Goal: Task Accomplishment & Management: Use online tool/utility

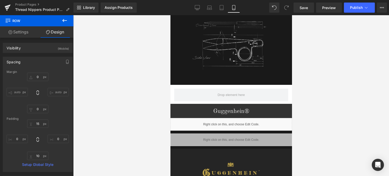
click at [64, 21] on icon at bounding box center [64, 20] width 5 height 3
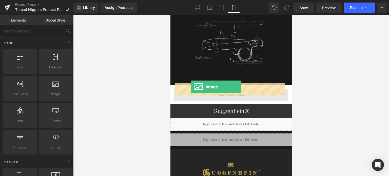
drag, startPoint x: 228, startPoint y: 102, endPoint x: 190, endPoint y: 87, distance: 40.0
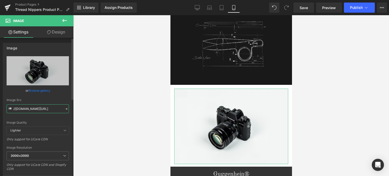
click at [32, 108] on input "//[DOMAIN_NAME][URL]" at bounding box center [38, 108] width 62 height 9
paste input "[URL][DOMAIN_NAME]"
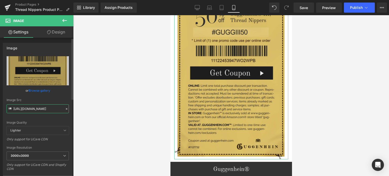
scroll to position [76, 0]
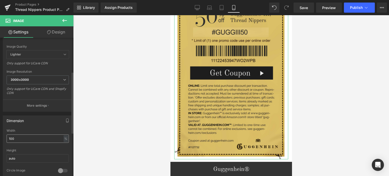
type input "[URL][DOMAIN_NAME]"
drag, startPoint x: 19, startPoint y: 137, endPoint x: 1, endPoint y: 137, distance: 18.0
click at [1, 137] on div "Dimension 100% Width 100 % % px auto Height auto 0 Circle Image" at bounding box center [38, 146] width 76 height 68
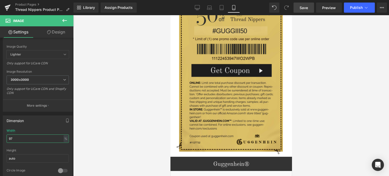
type input "97"
click at [307, 8] on span "Save" at bounding box center [304, 7] width 8 height 5
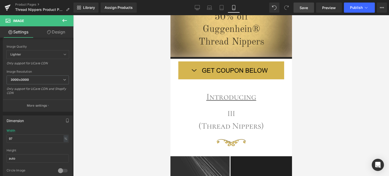
scroll to position [60, 0]
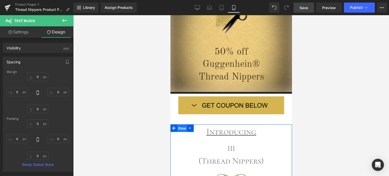
click at [180, 129] on span "Row" at bounding box center [182, 129] width 10 height 8
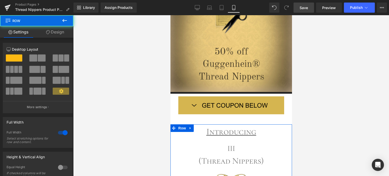
click at [57, 34] on link "Design" at bounding box center [55, 31] width 37 height 11
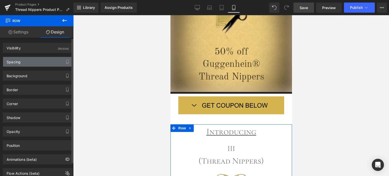
click at [32, 64] on div "Spacing" at bounding box center [37, 62] width 69 height 10
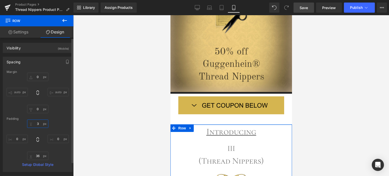
click at [38, 122] on input "3" at bounding box center [37, 124] width 21 height 8
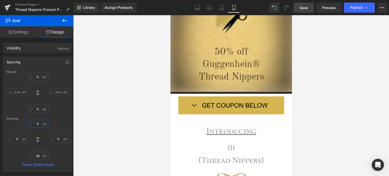
type input "0"
click at [308, 7] on span "Save" at bounding box center [304, 7] width 8 height 5
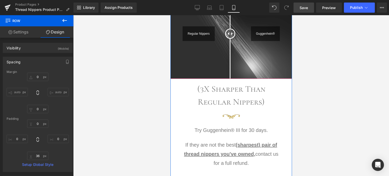
scroll to position [313, 0]
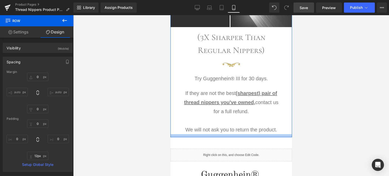
type input "11px"
drag, startPoint x: 222, startPoint y: 137, endPoint x: 224, endPoint y: 131, distance: 6.5
click at [224, 131] on div "Introducing Text Block III Text Block (Thread Nippers) Text Block Image Regular…" at bounding box center [231, 4] width 122 height 266
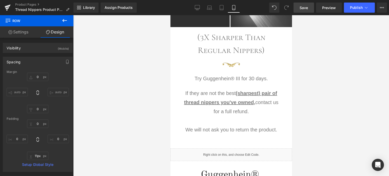
click at [305, 6] on span "Save" at bounding box center [304, 7] width 8 height 5
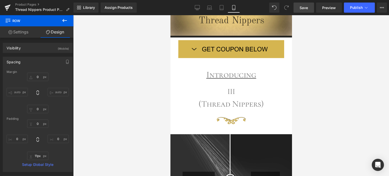
scroll to position [122, 0]
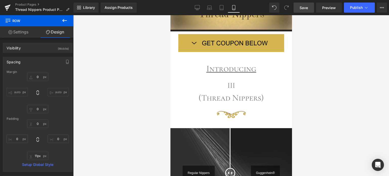
click at [305, 8] on span "Save" at bounding box center [304, 7] width 8 height 5
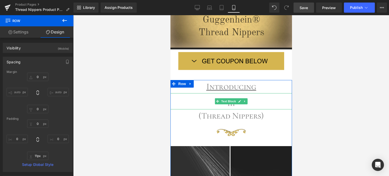
scroll to position [21, 0]
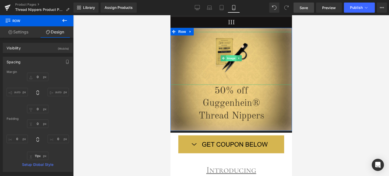
click at [229, 59] on span "Image" at bounding box center [231, 58] width 11 height 6
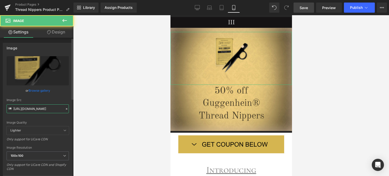
click at [34, 109] on input "[URL][DOMAIN_NAME]" at bounding box center [38, 108] width 62 height 9
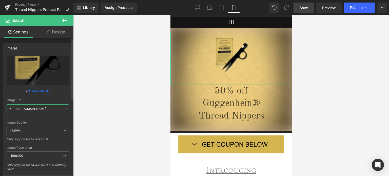
paste input "4_ee0e7408-c727-40f9-b659-4233e73c36b6.png?v=1755412418"
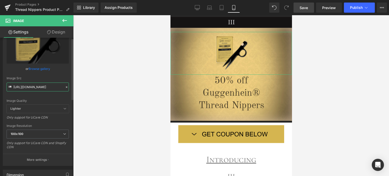
scroll to position [76, 0]
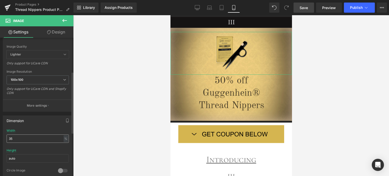
type input "[URL][DOMAIN_NAME]"
click at [8, 138] on input "35" at bounding box center [38, 138] width 62 height 8
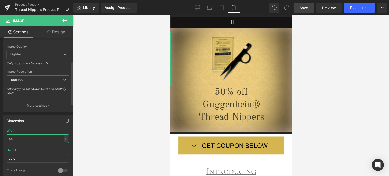
click at [8, 137] on input "45" at bounding box center [38, 138] width 62 height 8
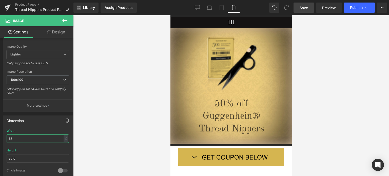
type input "55"
click at [307, 8] on span "Save" at bounding box center [304, 7] width 8 height 5
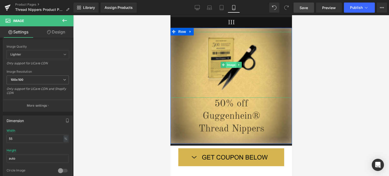
click at [228, 64] on span "Image" at bounding box center [231, 65] width 11 height 6
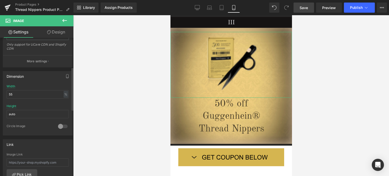
scroll to position [76, 0]
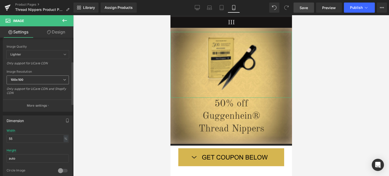
click at [36, 77] on span "100x100" at bounding box center [38, 79] width 62 height 9
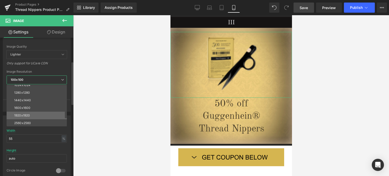
scroll to position [72, 0]
click at [26, 119] on li "3000x3000" at bounding box center [38, 123] width 63 height 8
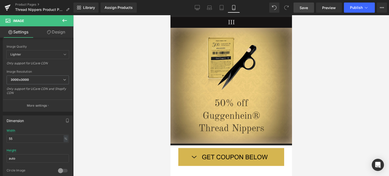
type input "[URL][DOMAIN_NAME]"
click at [303, 7] on span "Save" at bounding box center [304, 7] width 8 height 5
click at [179, 32] on span "Row" at bounding box center [182, 32] width 10 height 8
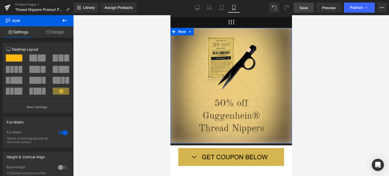
click at [56, 33] on link "Design" at bounding box center [55, 31] width 37 height 11
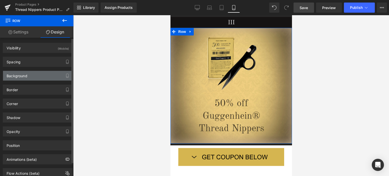
click at [35, 76] on div "Background" at bounding box center [37, 76] width 69 height 10
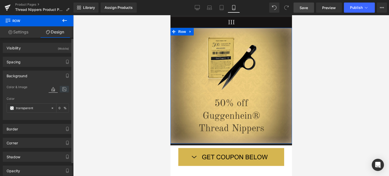
click at [62, 88] on icon at bounding box center [64, 89] width 9 height 7
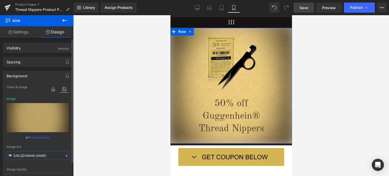
click at [33, 154] on input "[URL][DOMAIN_NAME]" at bounding box center [38, 155] width 62 height 9
paste input "2_cb3f3260-1f63-4400-b452-9ac1a0209e50.jpg?v=1755413186"
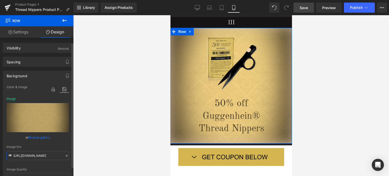
scroll to position [51, 0]
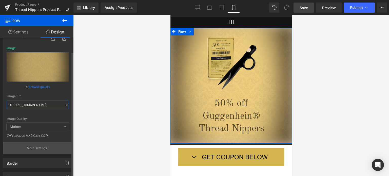
type input "[URL][DOMAIN_NAME]"
click at [30, 148] on p "More settings" at bounding box center [37, 148] width 20 height 5
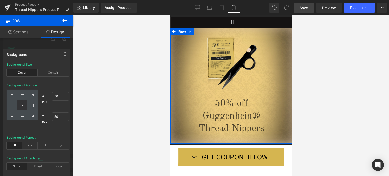
click at [21, 104] on div at bounding box center [22, 105] width 10 height 10
click at [22, 95] on icon at bounding box center [22, 95] width 3 height 3
type input "50"
type input "0"
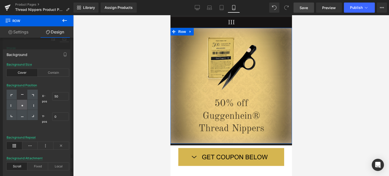
click at [21, 103] on div at bounding box center [22, 105] width 10 height 10
type input "50"
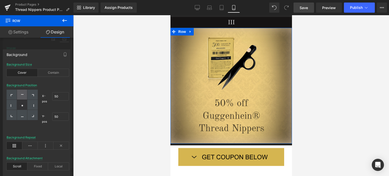
click at [22, 94] on icon at bounding box center [22, 94] width 3 height 1
type input "50"
type input "0"
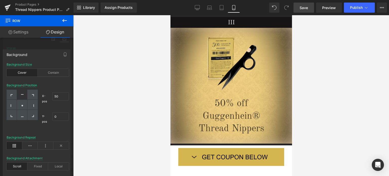
click at [315, 117] on div at bounding box center [231, 95] width 316 height 161
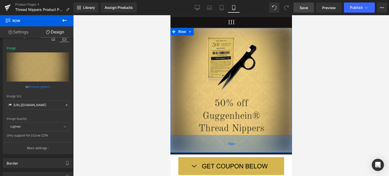
drag, startPoint x: 245, startPoint y: 138, endPoint x: 244, endPoint y: 147, distance: 9.5
click at [244, 147] on div "70px" at bounding box center [231, 144] width 122 height 18
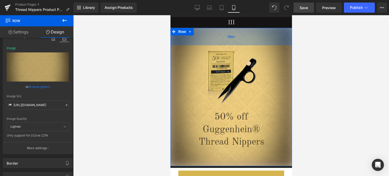
drag, startPoint x: 259, startPoint y: 29, endPoint x: 257, endPoint y: 42, distance: 13.3
click at [257, 42] on div "69px" at bounding box center [231, 36] width 122 height 17
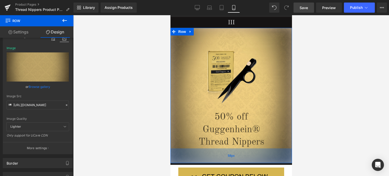
drag, startPoint x: 234, startPoint y: 159, endPoint x: 235, endPoint y: 156, distance: 3.1
click at [235, 156] on div "58px" at bounding box center [231, 155] width 122 height 15
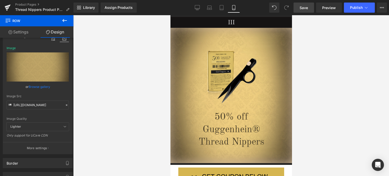
click at [308, 9] on span "Save" at bounding box center [304, 7] width 8 height 5
click at [228, 78] on span "Image" at bounding box center [231, 78] width 11 height 6
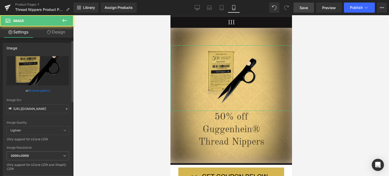
scroll to position [51, 0]
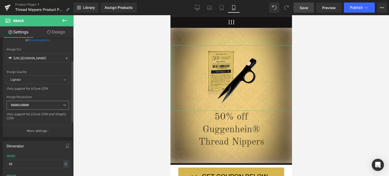
click at [28, 105] on b "3000x3000" at bounding box center [20, 105] width 18 height 4
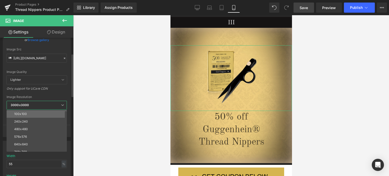
click at [28, 113] on li "100x100" at bounding box center [38, 114] width 63 height 8
type input "[URL][DOMAIN_NAME]"
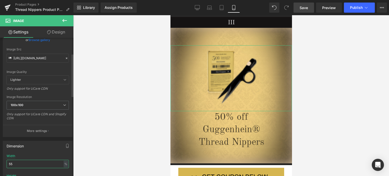
click at [8, 164] on input "55" at bounding box center [38, 164] width 62 height 8
type input "65"
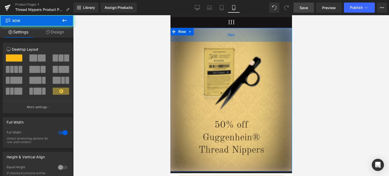
drag, startPoint x: 255, startPoint y: 39, endPoint x: 256, endPoint y: 36, distance: 2.8
click at [256, 36] on div "55px" at bounding box center [231, 35] width 122 height 14
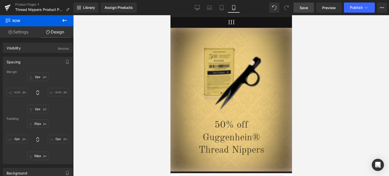
click at [307, 8] on span "Save" at bounding box center [304, 7] width 8 height 5
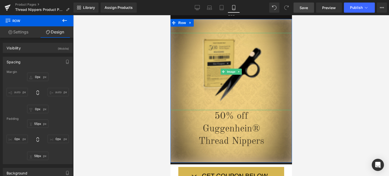
scroll to position [72, 0]
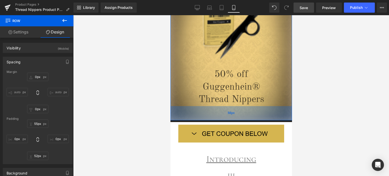
type input "51px"
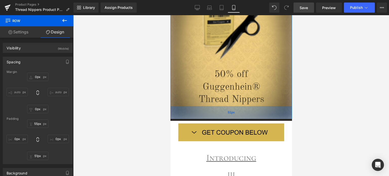
click at [262, 111] on div "51px" at bounding box center [231, 112] width 122 height 13
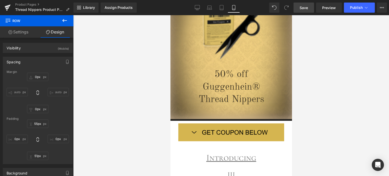
click at [303, 7] on span "Save" at bounding box center [304, 7] width 8 height 5
click at [305, 8] on span "Save" at bounding box center [304, 7] width 8 height 5
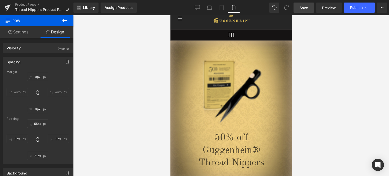
scroll to position [0, 0]
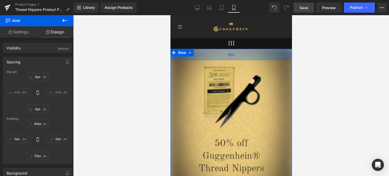
type input "43px"
drag, startPoint x: 262, startPoint y: 57, endPoint x: 263, endPoint y: 55, distance: 2.7
click at [263, 55] on div "43px" at bounding box center [231, 54] width 122 height 11
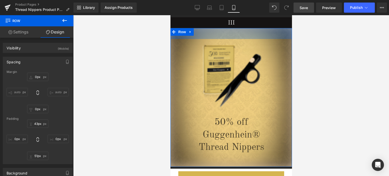
scroll to position [25, 0]
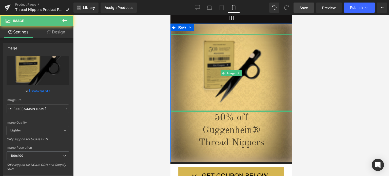
drag, startPoint x: 243, startPoint y: 111, endPoint x: 276, endPoint y: 109, distance: 33.4
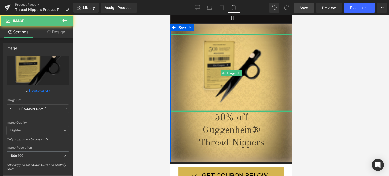
click at [243, 108] on div "Image" at bounding box center [231, 72] width 122 height 77
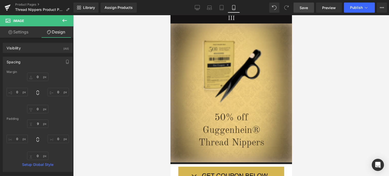
click at [305, 8] on span "Save" at bounding box center [304, 7] width 8 height 5
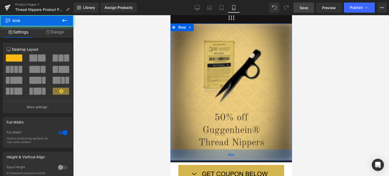
click at [258, 155] on div "44px" at bounding box center [231, 154] width 122 height 11
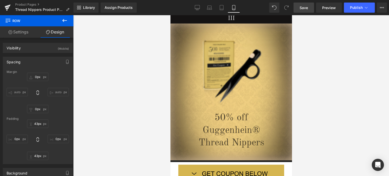
click at [306, 8] on span "Save" at bounding box center [304, 7] width 8 height 5
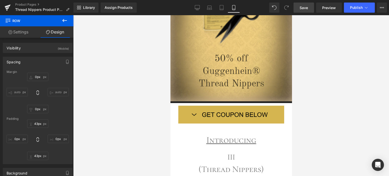
scroll to position [173, 0]
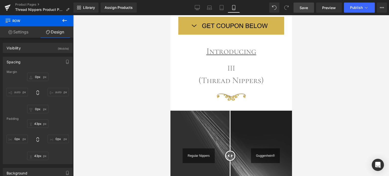
click at [67, 21] on icon at bounding box center [64, 20] width 5 height 3
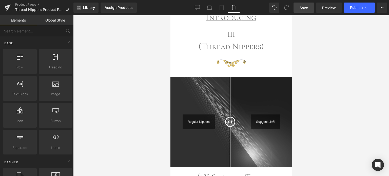
scroll to position [195, 0]
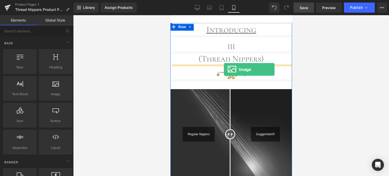
drag, startPoint x: 225, startPoint y: 106, endPoint x: 224, endPoint y: 69, distance: 36.5
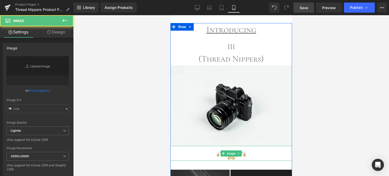
type input "//[DOMAIN_NAME][URL]"
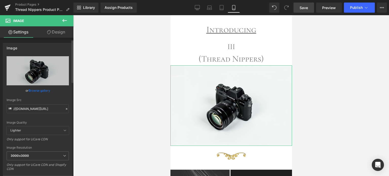
scroll to position [76, 0]
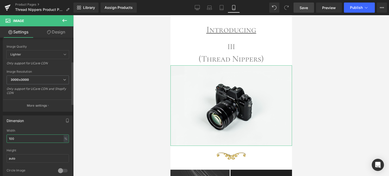
drag, startPoint x: 17, startPoint y: 137, endPoint x: 6, endPoint y: 139, distance: 11.7
click at [6, 139] on div "100% Width 100 % % px auto Height auto 0 Circle Image" at bounding box center [37, 154] width 69 height 51
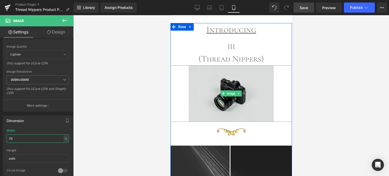
type input "70"
click at [246, 81] on img at bounding box center [230, 93] width 85 height 56
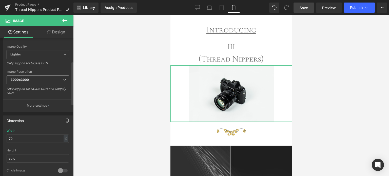
click at [50, 78] on span "3000x3000" at bounding box center [38, 79] width 62 height 9
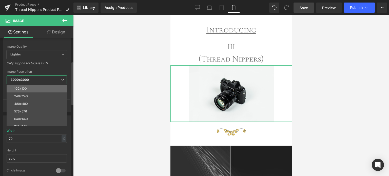
click at [42, 87] on li "100x100" at bounding box center [38, 89] width 63 height 8
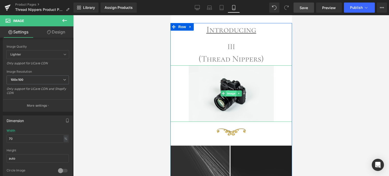
click at [228, 93] on span "Image" at bounding box center [231, 93] width 11 height 6
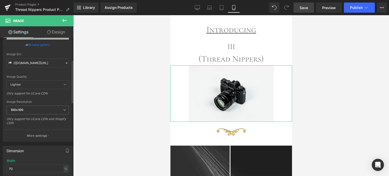
scroll to position [25, 0]
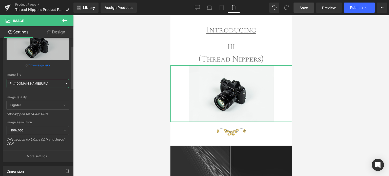
click at [31, 85] on input "//[DOMAIN_NAME][URL]" at bounding box center [38, 83] width 62 height 9
paste input "[URL][DOMAIN_NAME]"
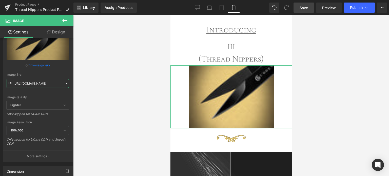
type input "[URL][DOMAIN_NAME]"
drag, startPoint x: 56, startPoint y: 33, endPoint x: 53, endPoint y: 39, distance: 7.6
click at [56, 33] on link "Design" at bounding box center [56, 31] width 37 height 11
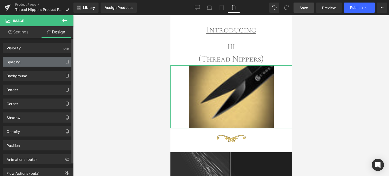
click at [34, 64] on div "Spacing" at bounding box center [37, 62] width 69 height 10
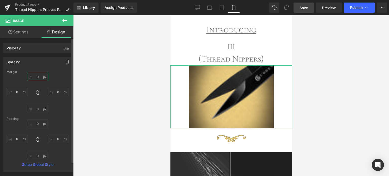
click at [38, 77] on input "0" at bounding box center [37, 77] width 21 height 8
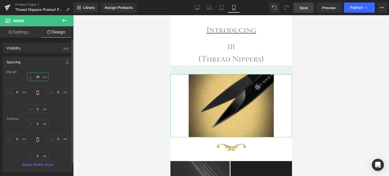
click at [38, 78] on input "35" at bounding box center [37, 77] width 21 height 8
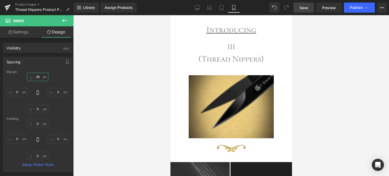
type input "39"
click at [304, 7] on span "Save" at bounding box center [304, 7] width 8 height 5
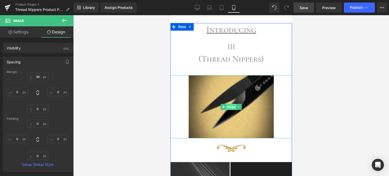
click at [230, 107] on span "Image" at bounding box center [231, 107] width 11 height 6
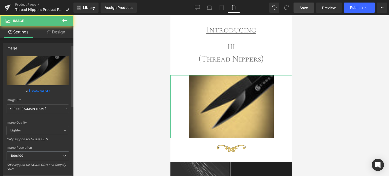
scroll to position [76, 0]
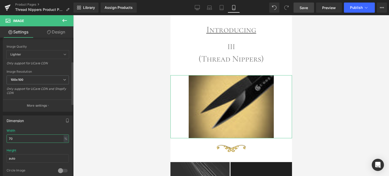
click at [10, 138] on input "70" at bounding box center [38, 138] width 62 height 8
type input "80"
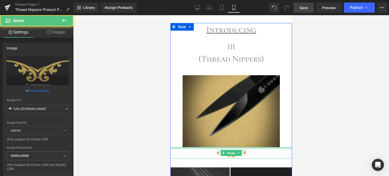
drag, startPoint x: 258, startPoint y: 149, endPoint x: 495, endPoint y: 136, distance: 238.1
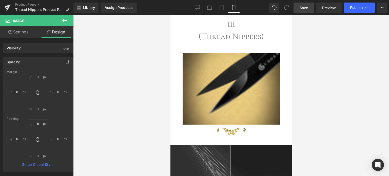
scroll to position [247, 0]
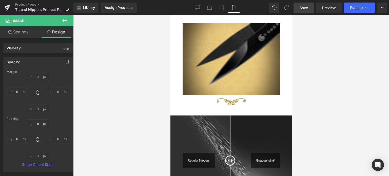
click at [306, 9] on span "Save" at bounding box center [304, 7] width 8 height 5
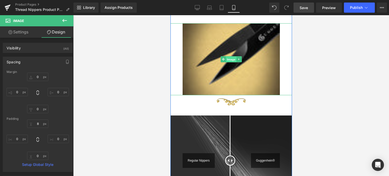
click at [231, 59] on span "Image" at bounding box center [231, 59] width 11 height 6
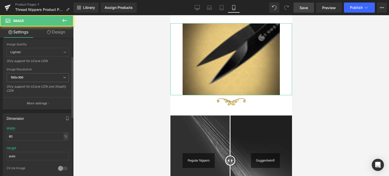
scroll to position [101, 0]
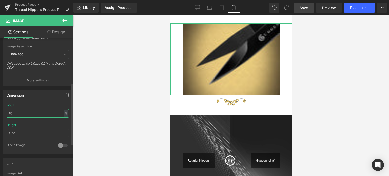
click at [8, 112] on input "80" at bounding box center [38, 113] width 62 height 8
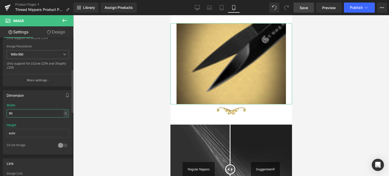
click at [8, 112] on input "90" at bounding box center [38, 113] width 62 height 8
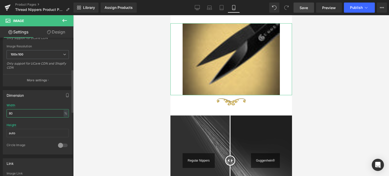
click at [14, 112] on input "80" at bounding box center [38, 113] width 62 height 8
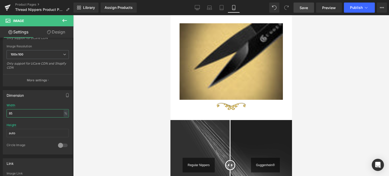
type input "85"
click at [305, 6] on span "Save" at bounding box center [304, 7] width 8 height 5
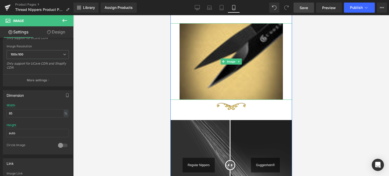
scroll to position [373, 0]
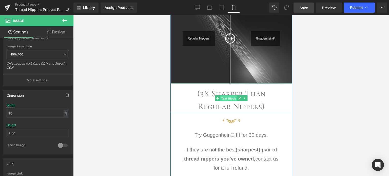
click at [228, 98] on span "Text Block" at bounding box center [228, 98] width 17 height 6
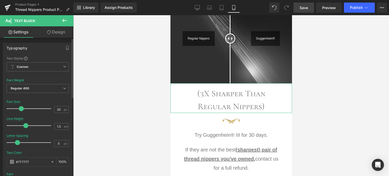
type input "32"
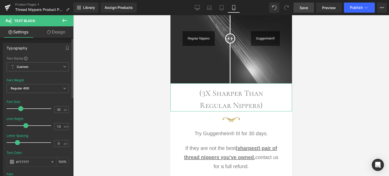
click at [20, 108] on span at bounding box center [20, 108] width 5 height 5
click at [306, 9] on span "Save" at bounding box center [304, 7] width 8 height 5
click at [305, 8] on span "Save" at bounding box center [304, 7] width 8 height 5
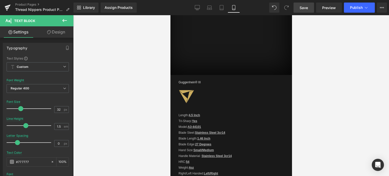
drag, startPoint x: 290, startPoint y: 62, endPoint x: 467, endPoint y: 123, distance: 187.5
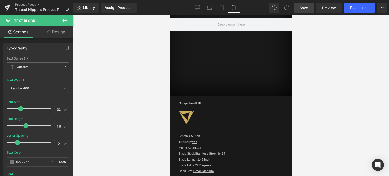
scroll to position [856, 0]
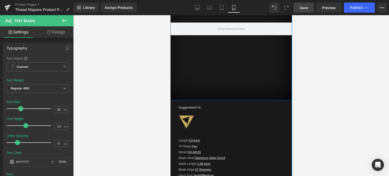
click at [195, 76] on div "Row" at bounding box center [231, 52] width 122 height 96
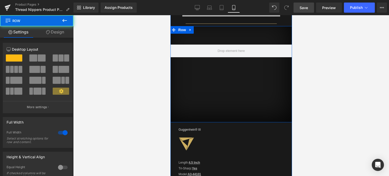
scroll to position [830, 0]
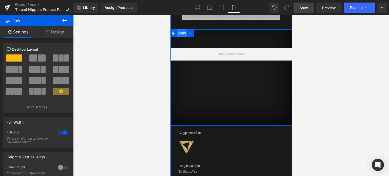
click at [180, 29] on span "Row" at bounding box center [182, 33] width 10 height 8
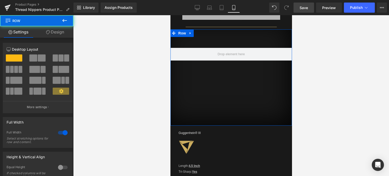
click at [57, 31] on link "Design" at bounding box center [55, 31] width 37 height 11
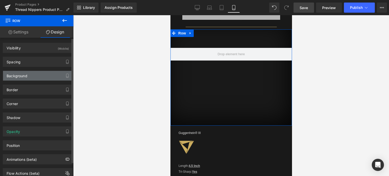
click at [39, 74] on div "Background" at bounding box center [37, 76] width 69 height 10
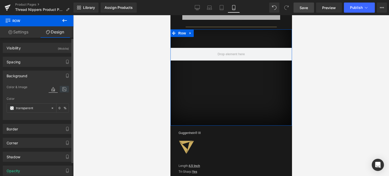
click at [62, 89] on icon at bounding box center [64, 89] width 9 height 7
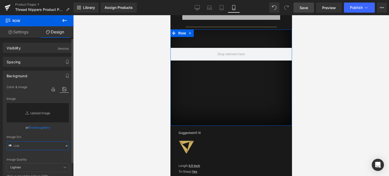
click at [31, 146] on input "text" at bounding box center [38, 145] width 62 height 9
paste input "[URL][DOMAIN_NAME]"
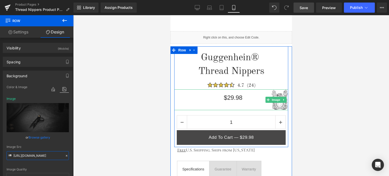
scroll to position [526, 0]
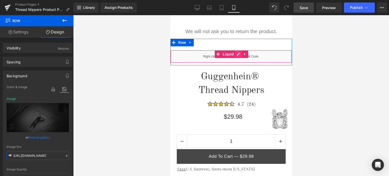
click at [235, 55] on div "Liquid" at bounding box center [231, 56] width 122 height 13
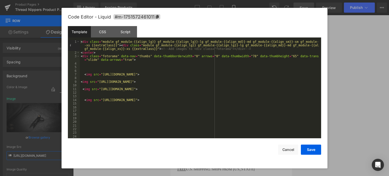
type input "[URL][DOMAIN_NAME]"
drag, startPoint x: 101, startPoint y: 100, endPoint x: 285, endPoint y: 101, distance: 183.6
click at [285, 101] on div "< div class = "module gf_module-{{align_lg}} gf_module-{{align_lg}}-lg gf_modul…" at bounding box center [199, 96] width 239 height 113
click at [310, 149] on button "Save" at bounding box center [311, 150] width 20 height 10
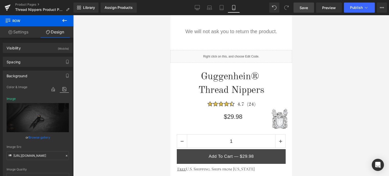
click at [308, 6] on link "Save" at bounding box center [303, 8] width 21 height 10
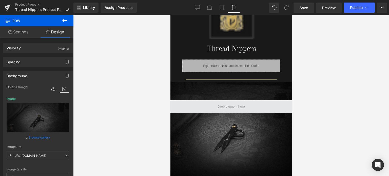
scroll to position [805, 0]
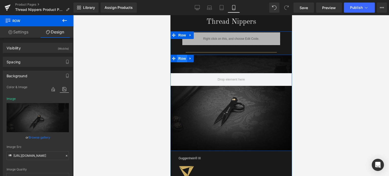
click at [181, 55] on span "Row" at bounding box center [182, 59] width 10 height 8
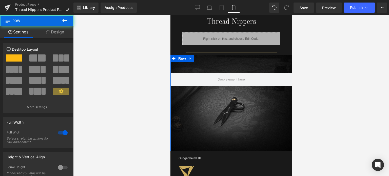
click at [60, 30] on link "Design" at bounding box center [55, 31] width 37 height 11
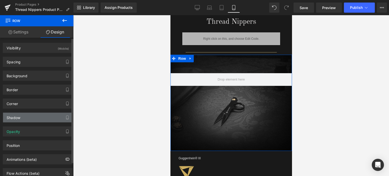
click at [36, 117] on div "Shadow" at bounding box center [37, 118] width 69 height 10
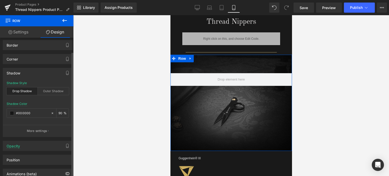
scroll to position [74, 0]
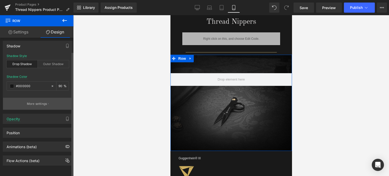
click at [39, 102] on p "More settings" at bounding box center [37, 104] width 20 height 5
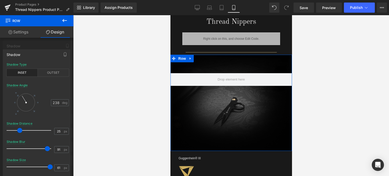
type input "60"
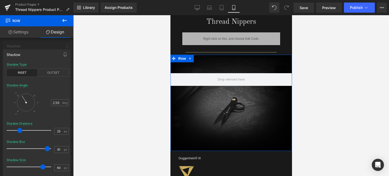
drag, startPoint x: 31, startPoint y: 167, endPoint x: 44, endPoint y: 164, distance: 12.9
click at [44, 164] on div at bounding box center [30, 167] width 42 height 10
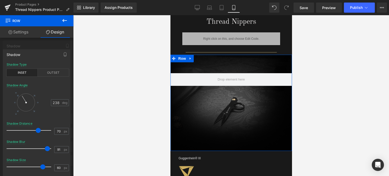
type input "71"
drag, startPoint x: 19, startPoint y: 130, endPoint x: 38, endPoint y: 129, distance: 19.6
click at [38, 129] on span at bounding box center [38, 130] width 5 height 5
click at [27, 95] on div at bounding box center [26, 102] width 18 height 18
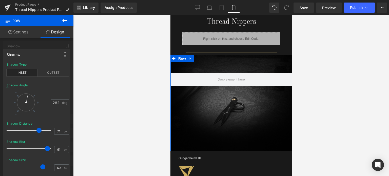
click at [26, 109] on div at bounding box center [26, 102] width 18 height 18
type input "85"
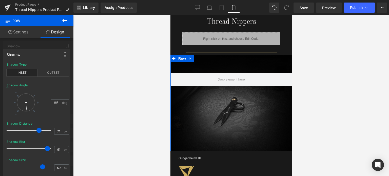
click at [42, 166] on span at bounding box center [42, 166] width 5 height 5
type input "57"
click at [42, 166] on span at bounding box center [42, 166] width 5 height 5
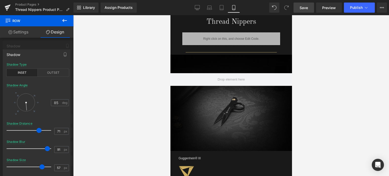
click at [305, 7] on span "Save" at bounding box center [304, 7] width 8 height 5
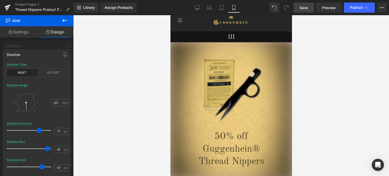
scroll to position [0, 0]
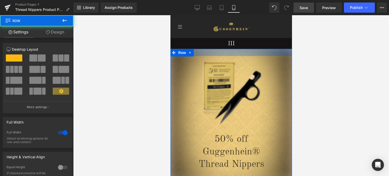
drag, startPoint x: 254, startPoint y: 55, endPoint x: 254, endPoint y: 52, distance: 3.0
click at [254, 52] on div at bounding box center [231, 52] width 122 height 7
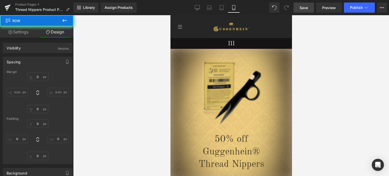
type input "0px"
type input "28px"
type input "0px"
type input "43px"
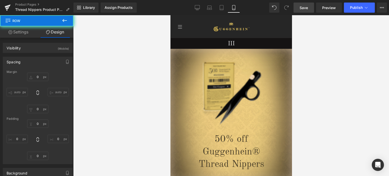
type input "0px"
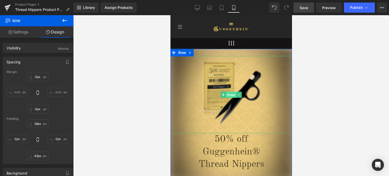
click at [230, 94] on span "Image" at bounding box center [231, 95] width 11 height 6
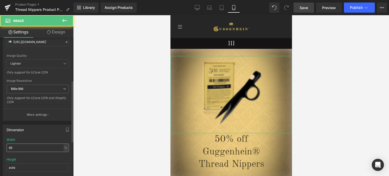
scroll to position [101, 0]
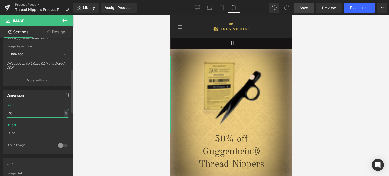
click at [8, 112] on input "65" at bounding box center [38, 113] width 62 height 8
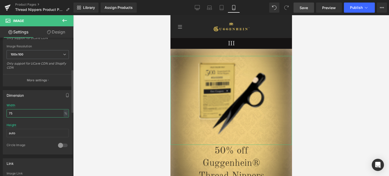
drag, startPoint x: 10, startPoint y: 112, endPoint x: 13, endPoint y: 113, distance: 3.1
click at [13, 113] on input "75" at bounding box center [38, 113] width 62 height 8
type input "71"
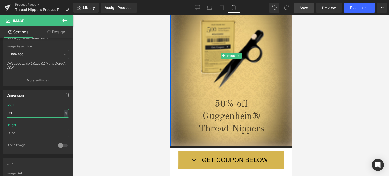
scroll to position [51, 0]
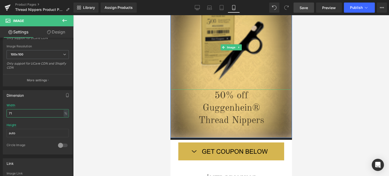
drag, startPoint x: 256, startPoint y: 89, endPoint x: 257, endPoint y: 86, distance: 2.5
click at [257, 86] on div "Image" at bounding box center [231, 47] width 122 height 84
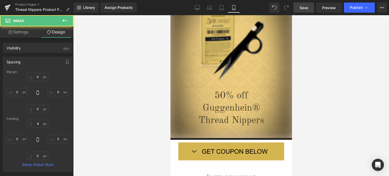
click at [302, 8] on span "Save" at bounding box center [304, 7] width 8 height 5
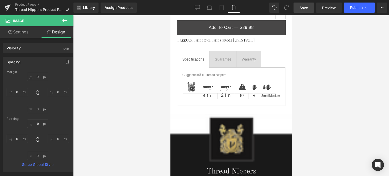
scroll to position [810, 0]
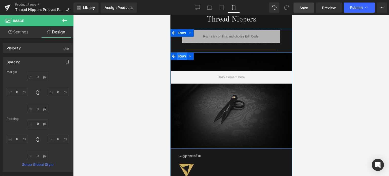
click at [178, 54] on span "Row" at bounding box center [182, 56] width 10 height 8
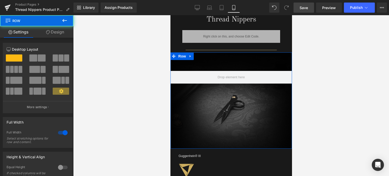
click at [58, 35] on link "Design" at bounding box center [55, 31] width 37 height 11
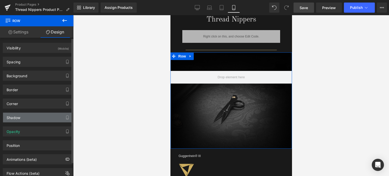
click at [39, 117] on div "Shadow" at bounding box center [37, 118] width 69 height 10
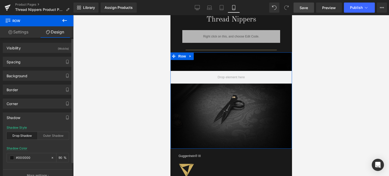
click at [36, 117] on div "Shadow" at bounding box center [37, 118] width 69 height 10
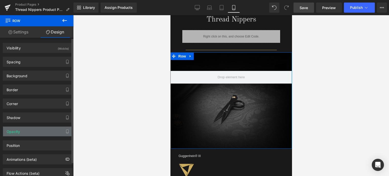
click at [32, 133] on div "Opacity" at bounding box center [37, 132] width 69 height 10
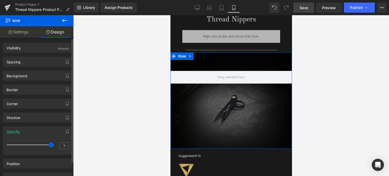
click at [31, 131] on div "Opacity" at bounding box center [37, 132] width 69 height 10
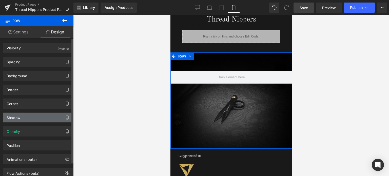
click at [42, 117] on div "Shadow" at bounding box center [37, 118] width 69 height 10
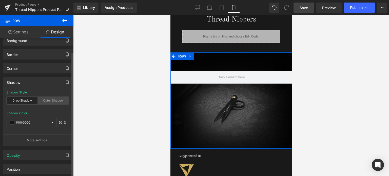
scroll to position [51, 0]
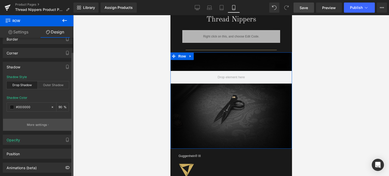
click at [44, 126] on p "More settings" at bounding box center [37, 125] width 20 height 5
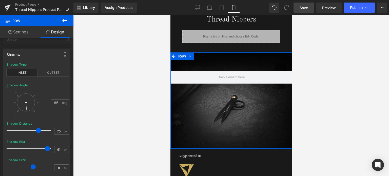
type input "7"
drag, startPoint x: 43, startPoint y: 167, endPoint x: 32, endPoint y: 166, distance: 10.7
click at [32, 166] on span at bounding box center [31, 166] width 5 height 5
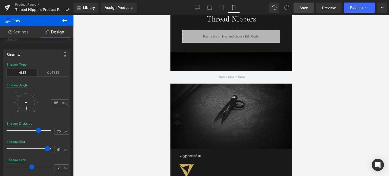
click at [308, 7] on span "Save" at bounding box center [304, 7] width 8 height 5
click at [304, 7] on span "Save" at bounding box center [304, 7] width 8 height 5
click at [305, 8] on span "Save" at bounding box center [304, 7] width 8 height 5
click at [304, 7] on span "Save" at bounding box center [304, 7] width 8 height 5
